Goal: Task Accomplishment & Management: Complete application form

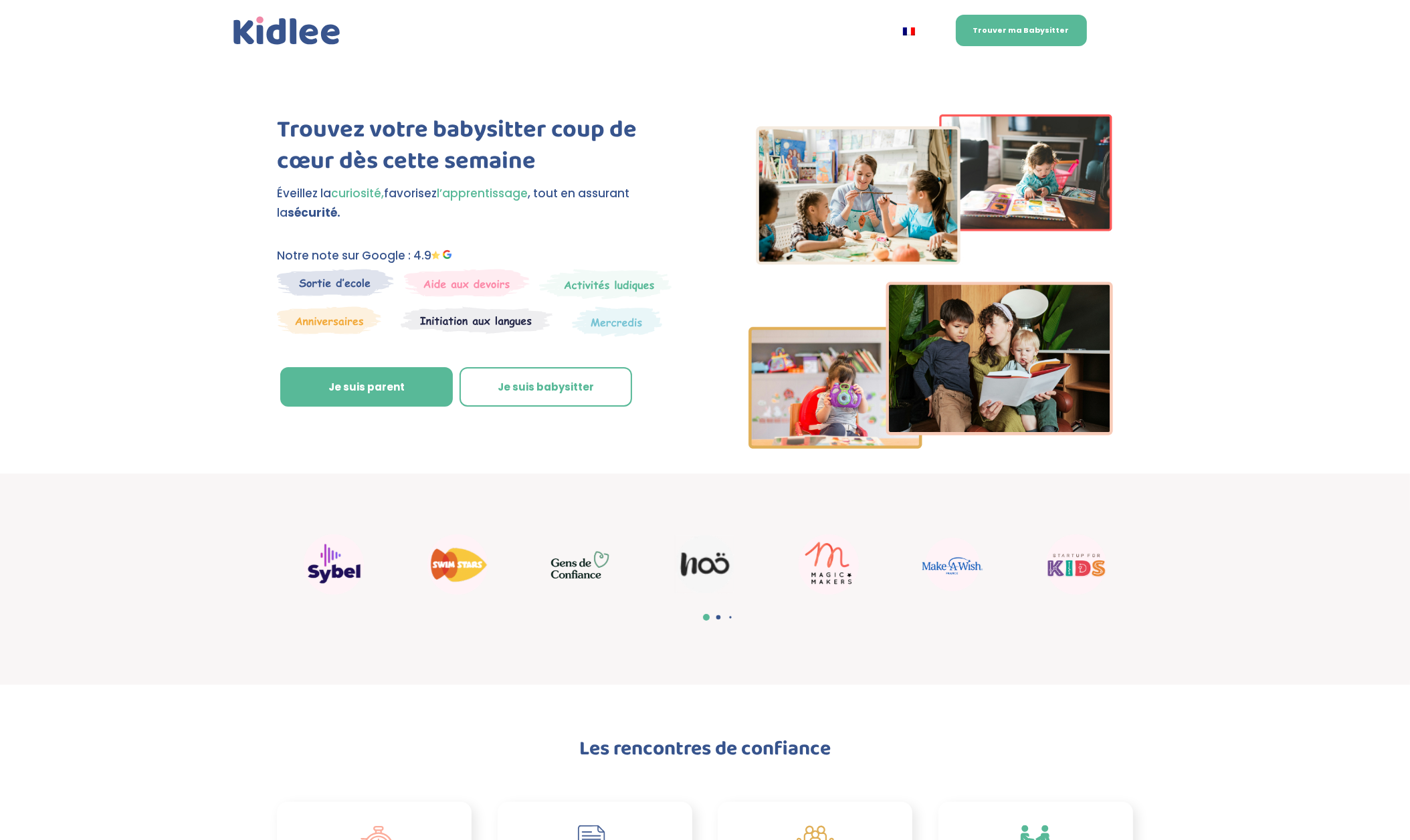
click at [1210, 210] on div "Trouvez votre babysitter coup de cœur dès cette semaine Éveillez la curiosité, …" at bounding box center [705, 266] width 1410 height 413
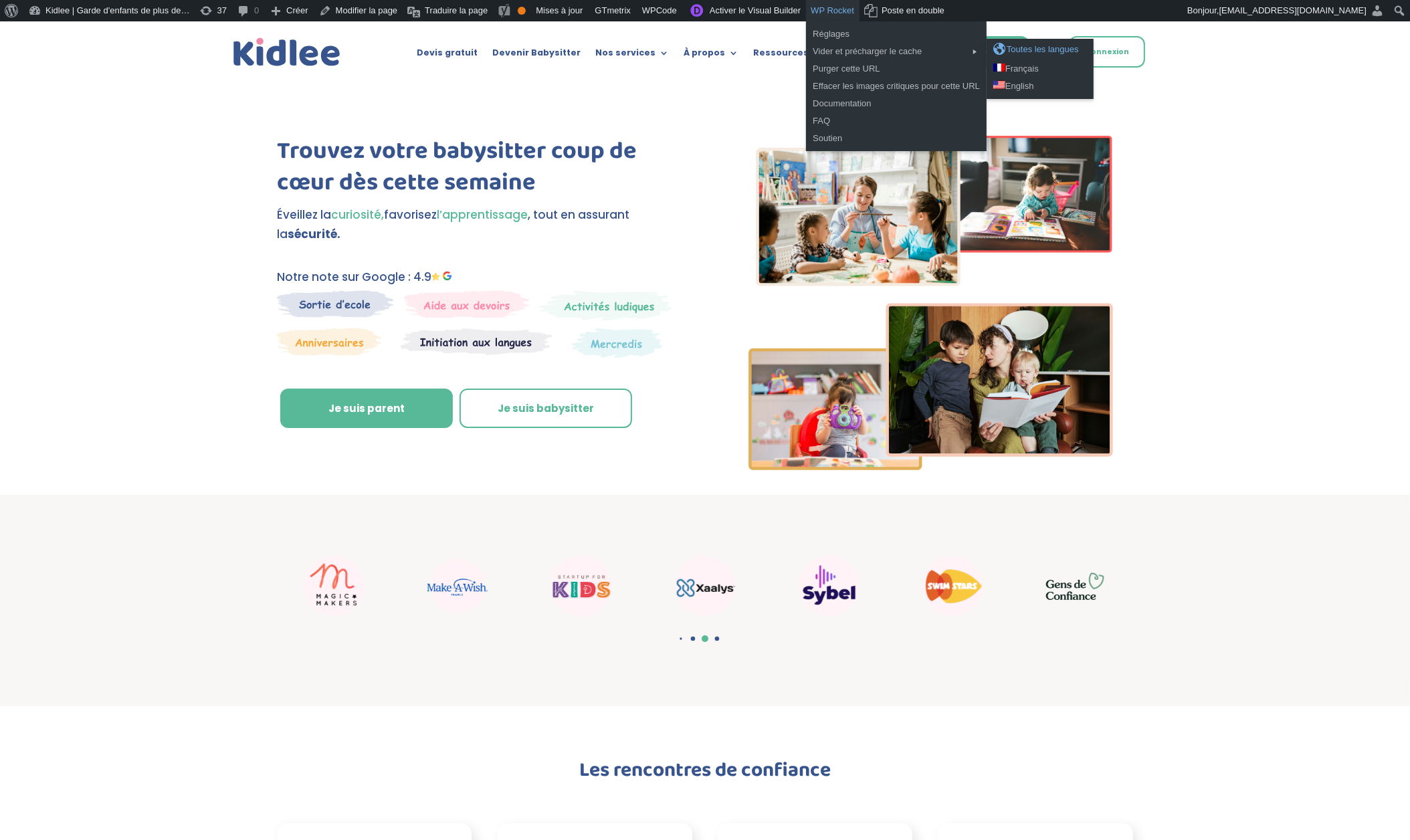
click at [1078, 53] on div "Toutes les langues" at bounding box center [1040, 49] width 94 height 13
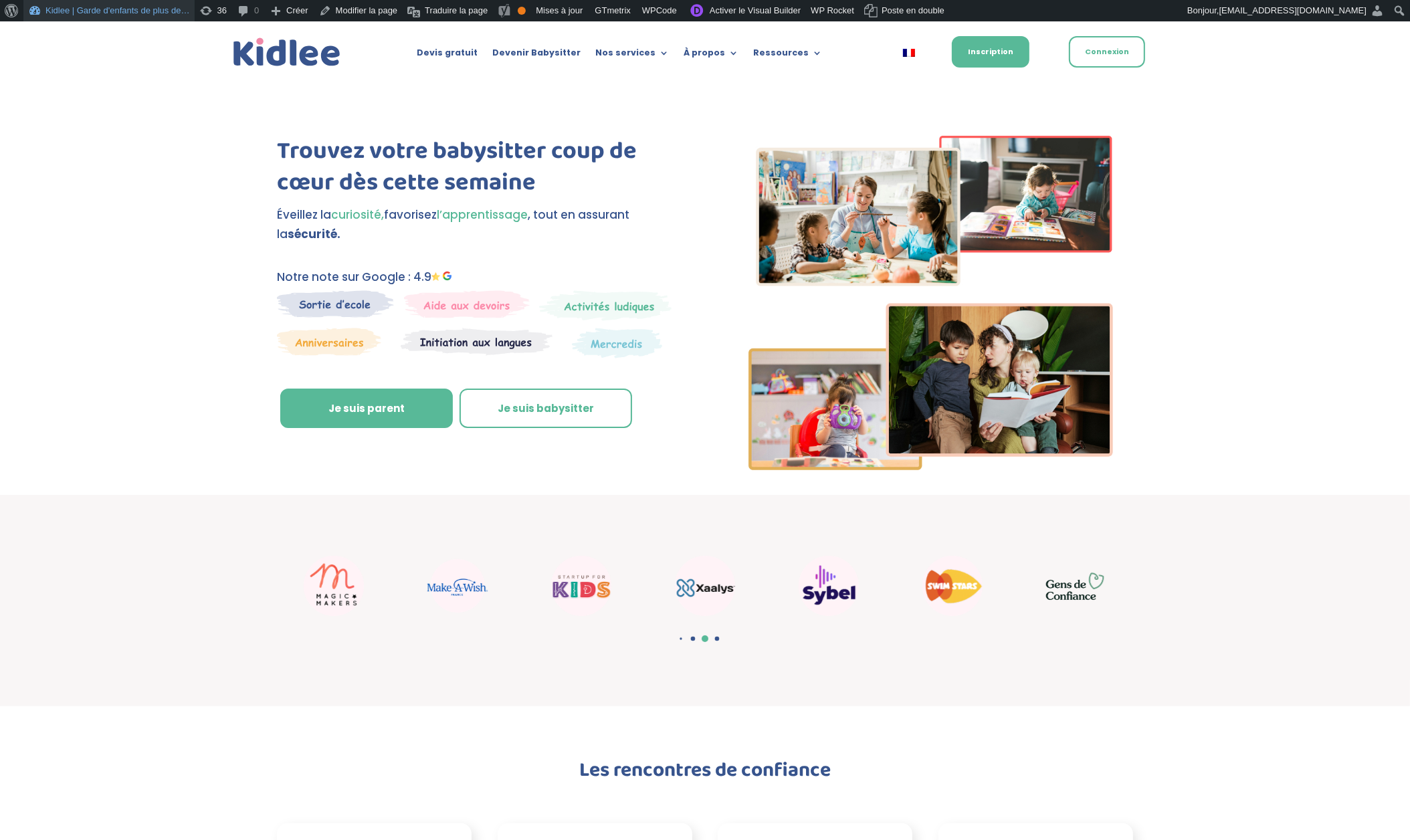
click at [81, 11] on link "Kidlee | Garde d'enfants de plus de…" at bounding box center [109, 11] width 171 height 21
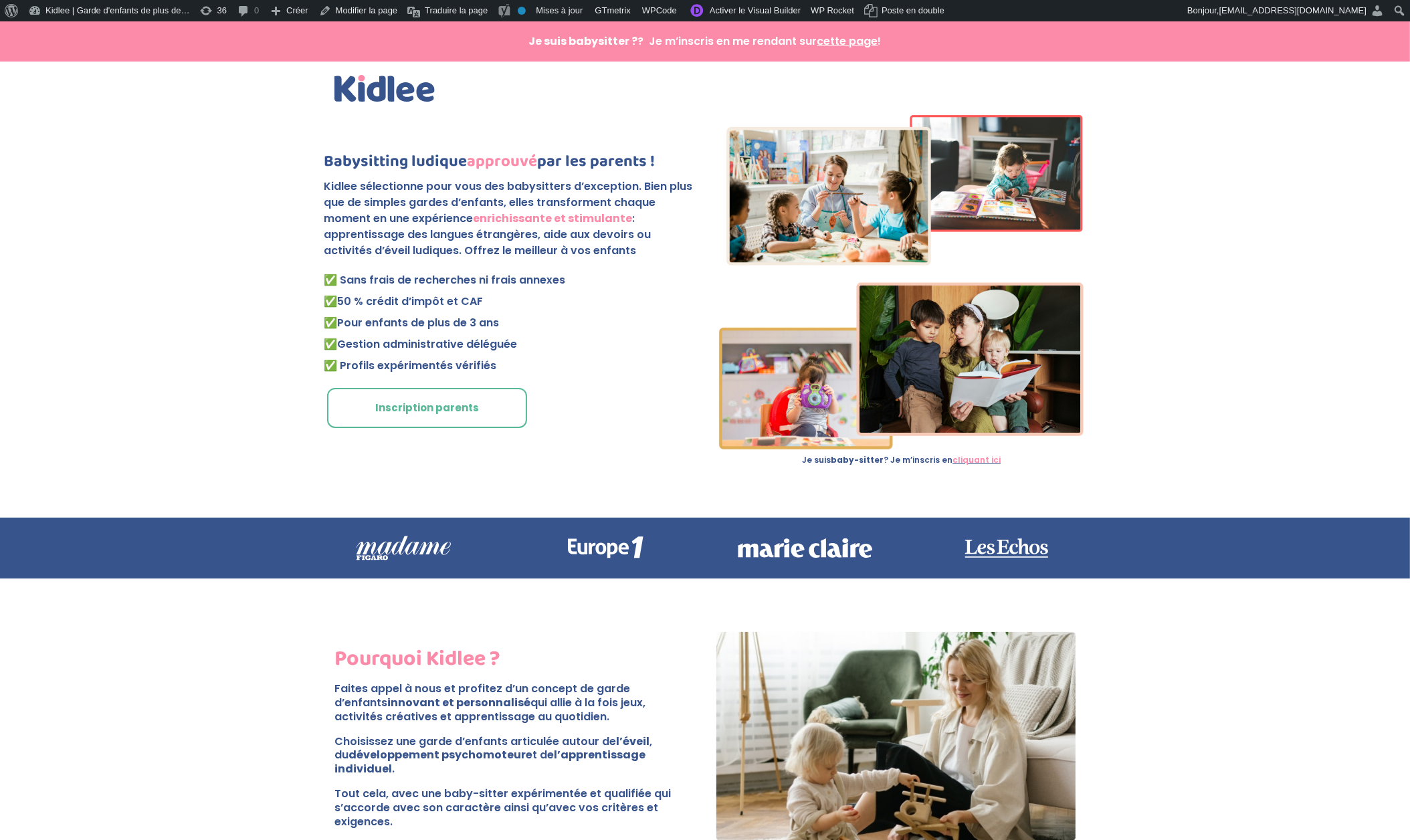
click at [443, 412] on link "Inscription parents" at bounding box center [427, 408] width 200 height 40
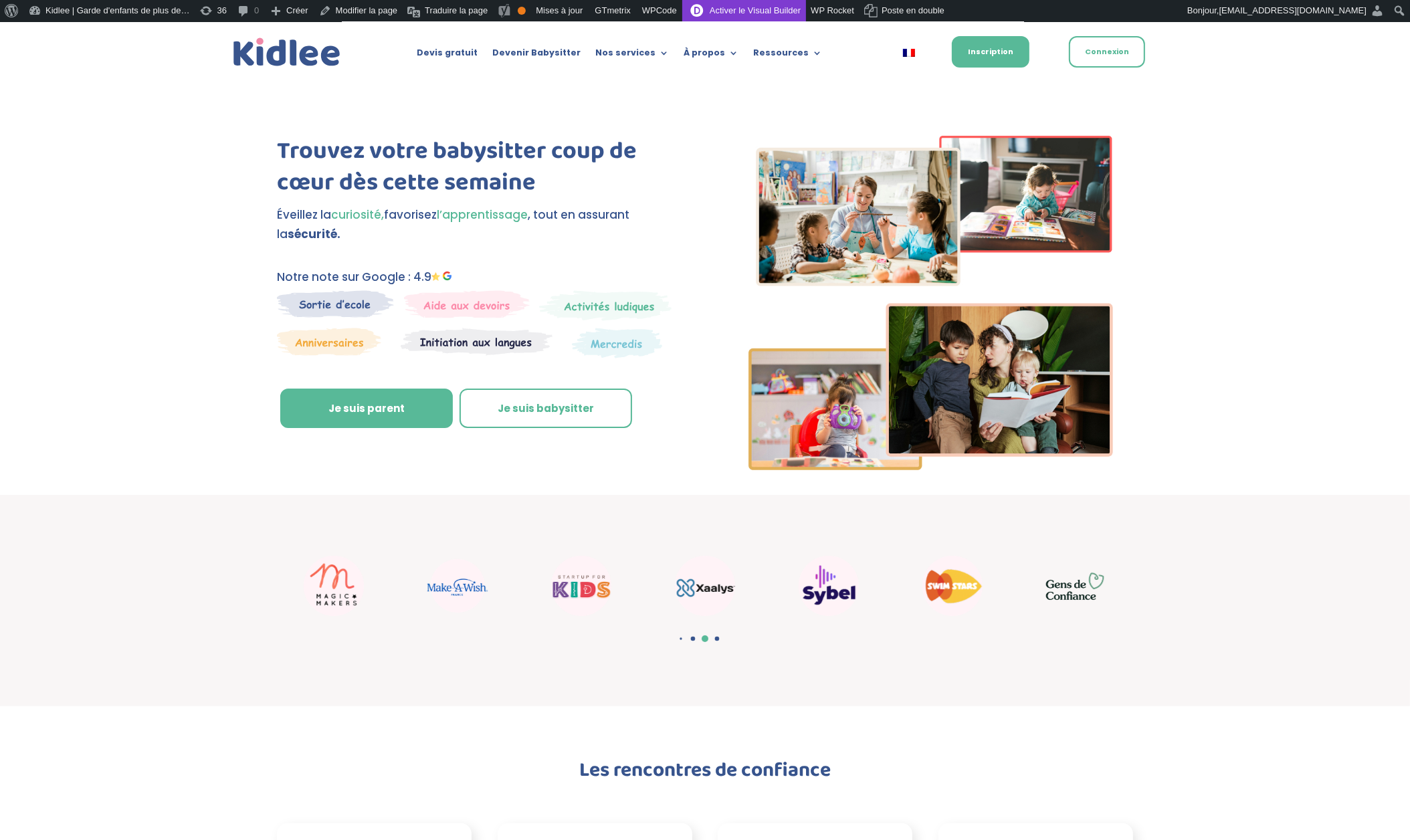
click at [793, 10] on link "Activer le Visual Builder" at bounding box center [744, 11] width 123 height 21
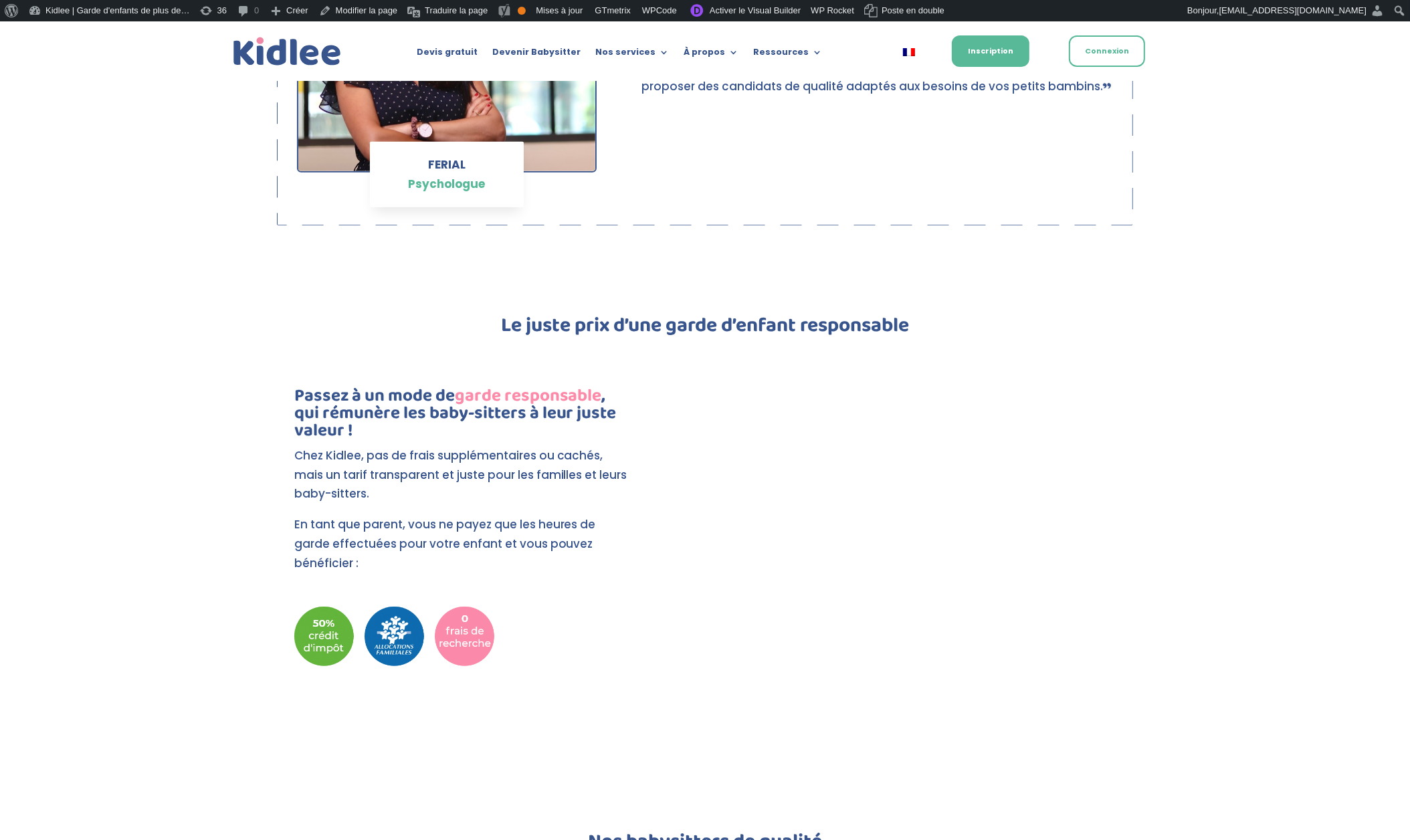
scroll to position [1106, 0]
